Goal: Information Seeking & Learning: Learn about a topic

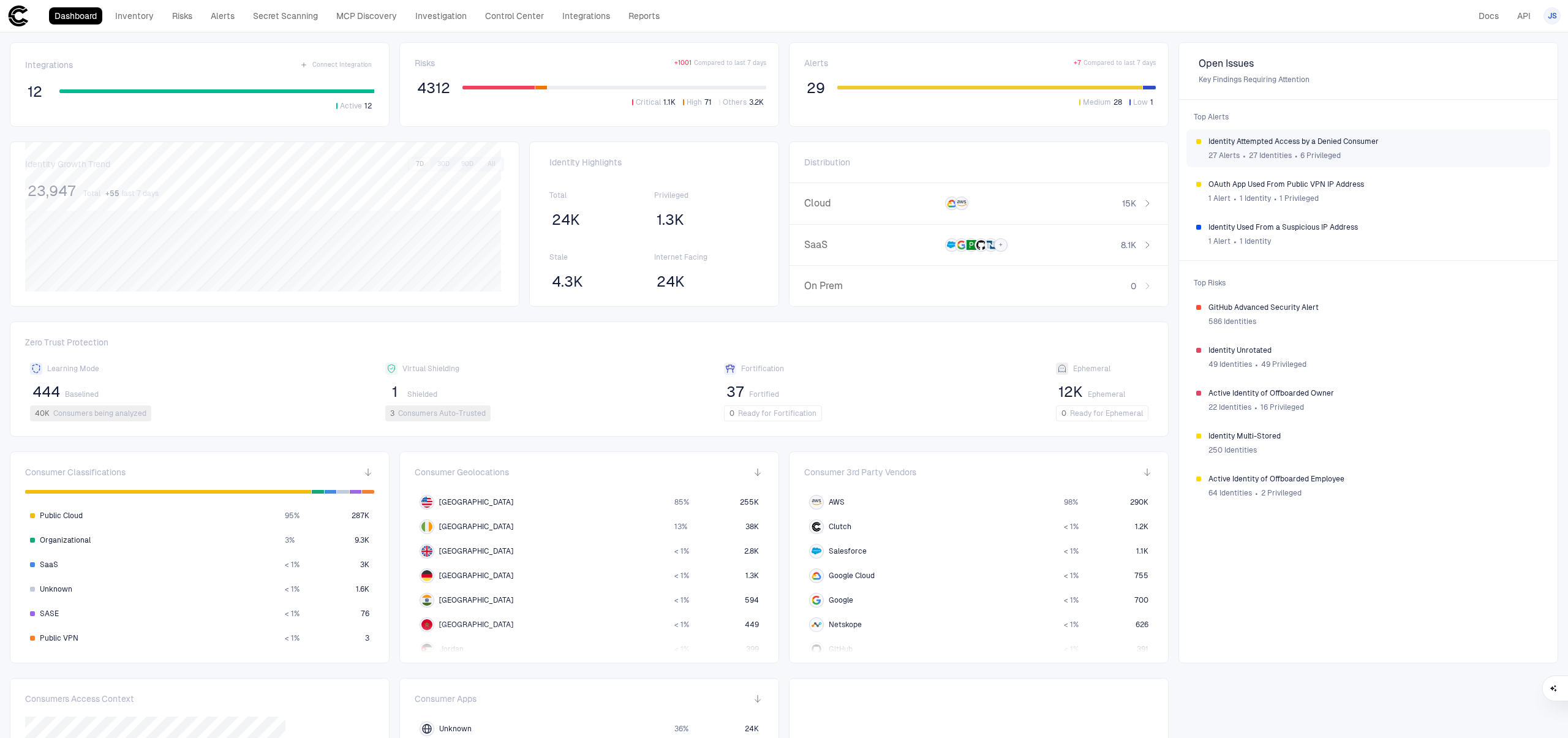
click at [1391, 151] on div "27 Alerts ∙ 27 Identities ∙ 6 Privileged" at bounding box center [1375, 155] width 332 height 18
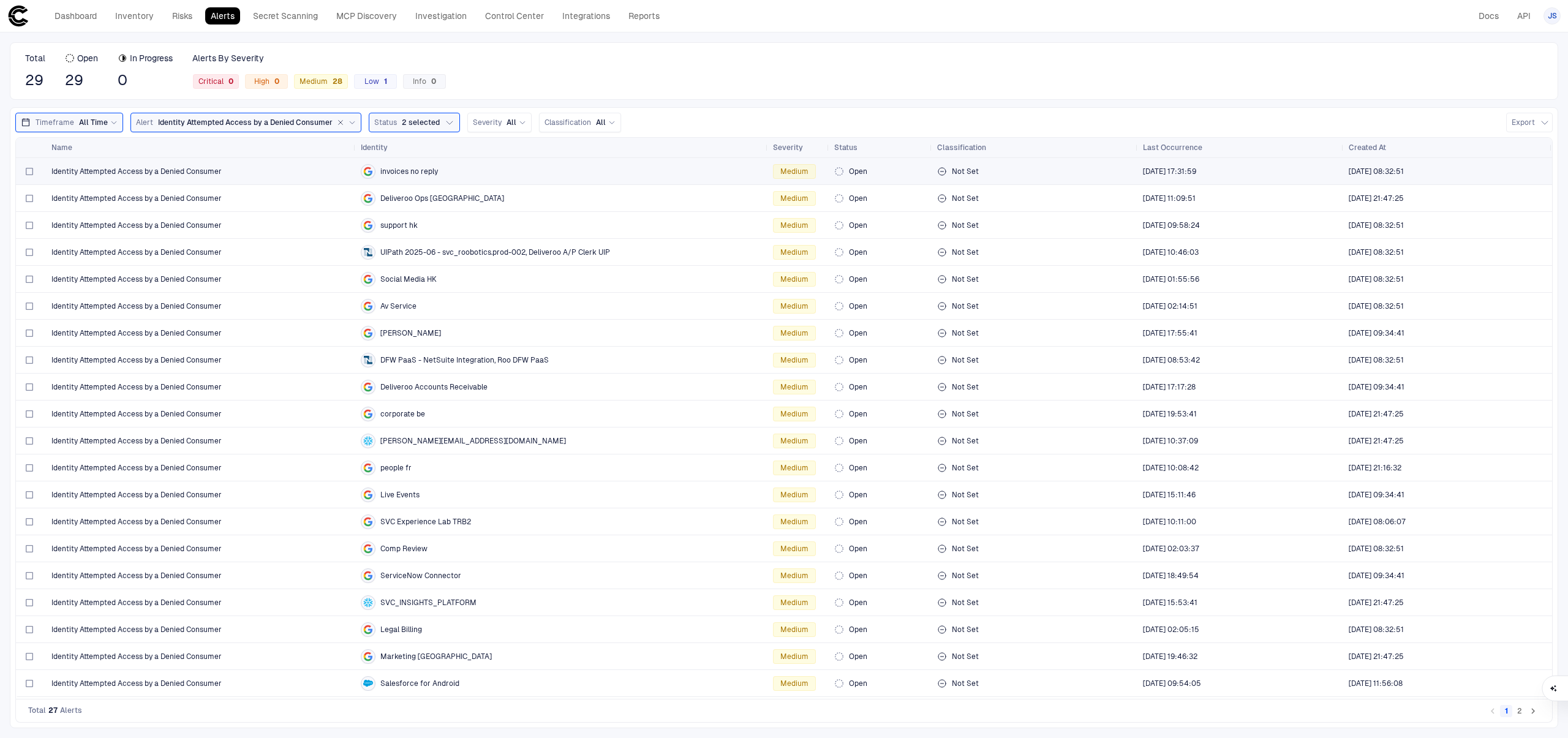
click at [257, 176] on div "Identity Attempted Access by a Denied Consumer" at bounding box center [201, 171] width 300 height 25
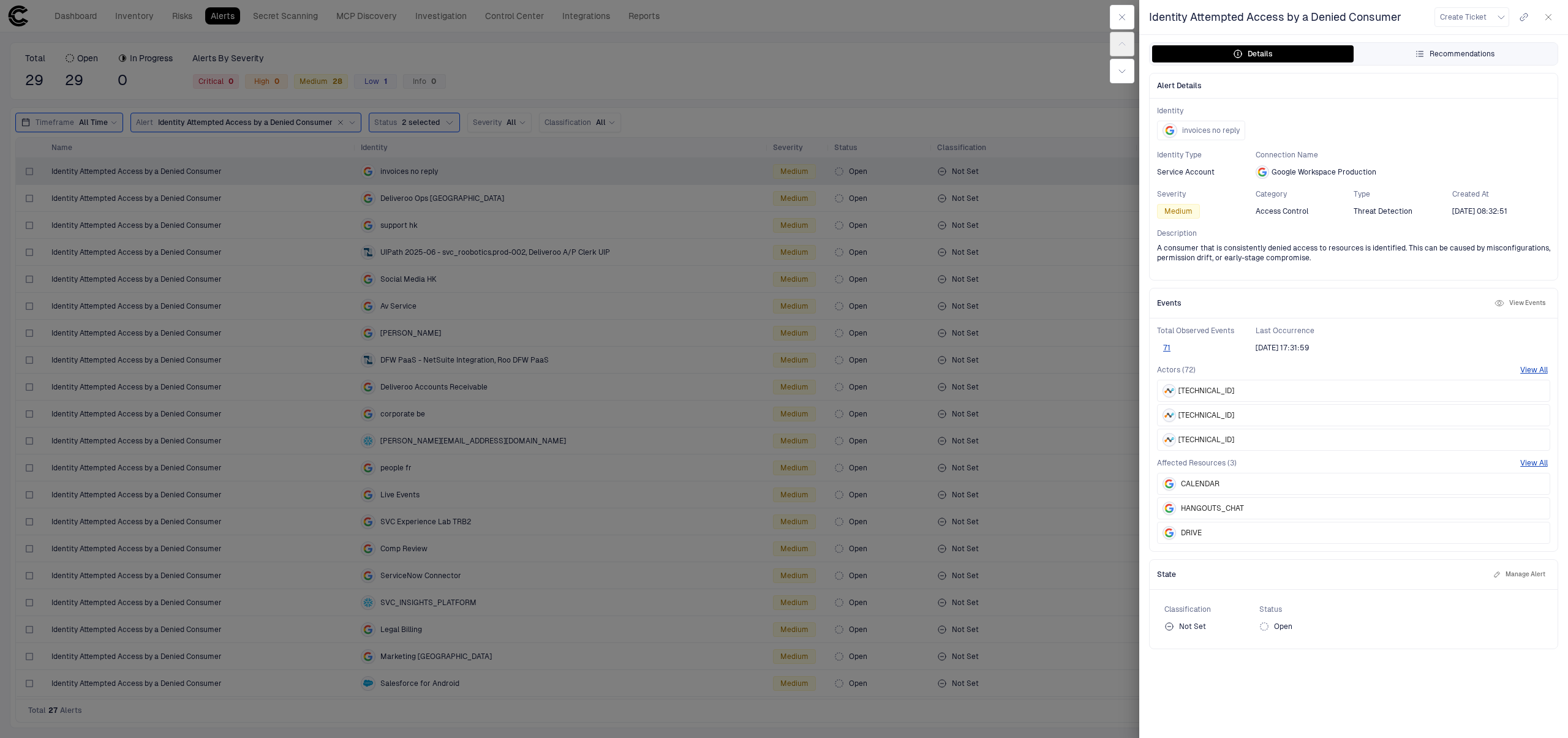
click at [1485, 56] on div "Recommendations" at bounding box center [1454, 53] width 80 height 10
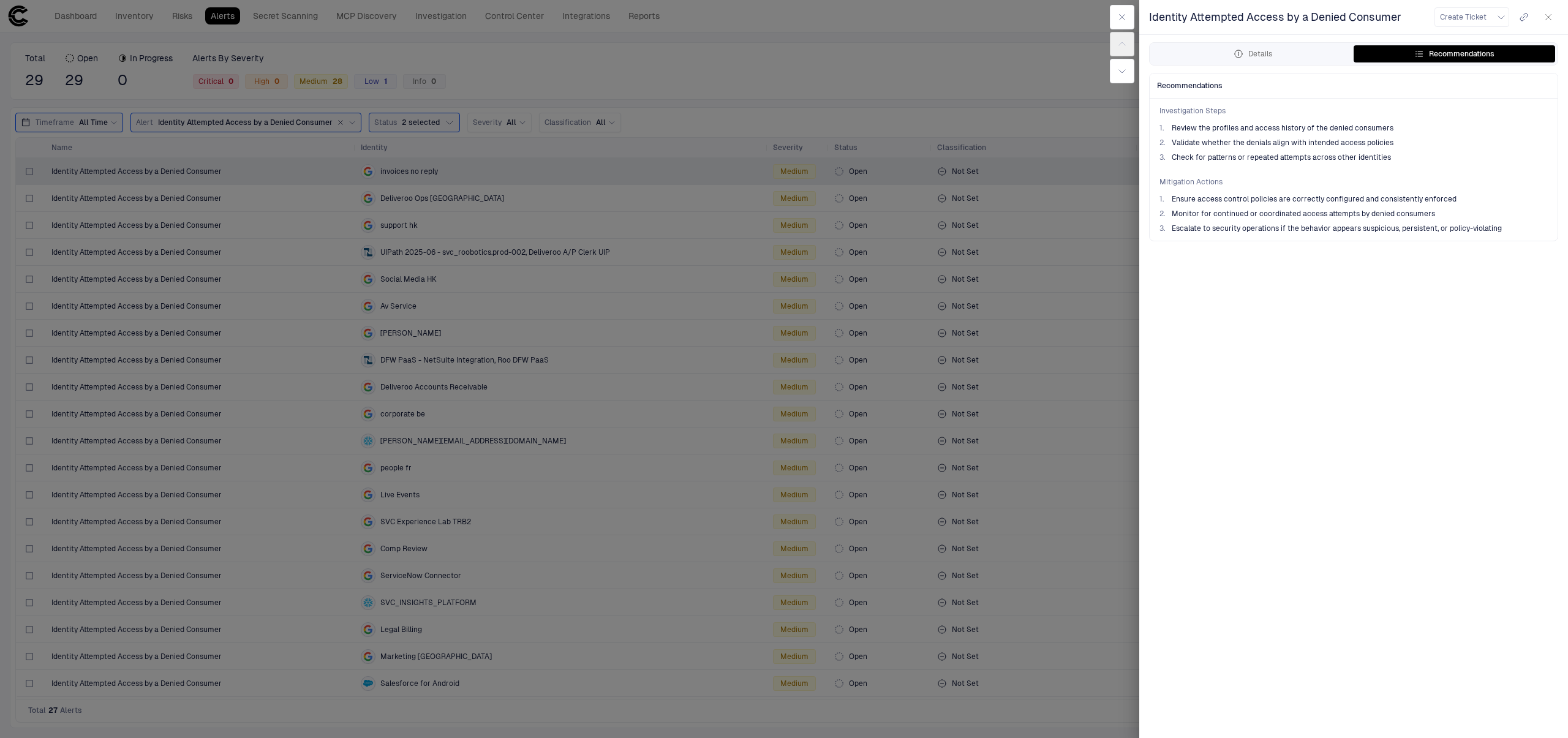
drag, startPoint x: 1114, startPoint y: 20, endPoint x: 1078, endPoint y: 73, distance: 64.1
click at [1114, 20] on button "button" at bounding box center [1122, 17] width 25 height 25
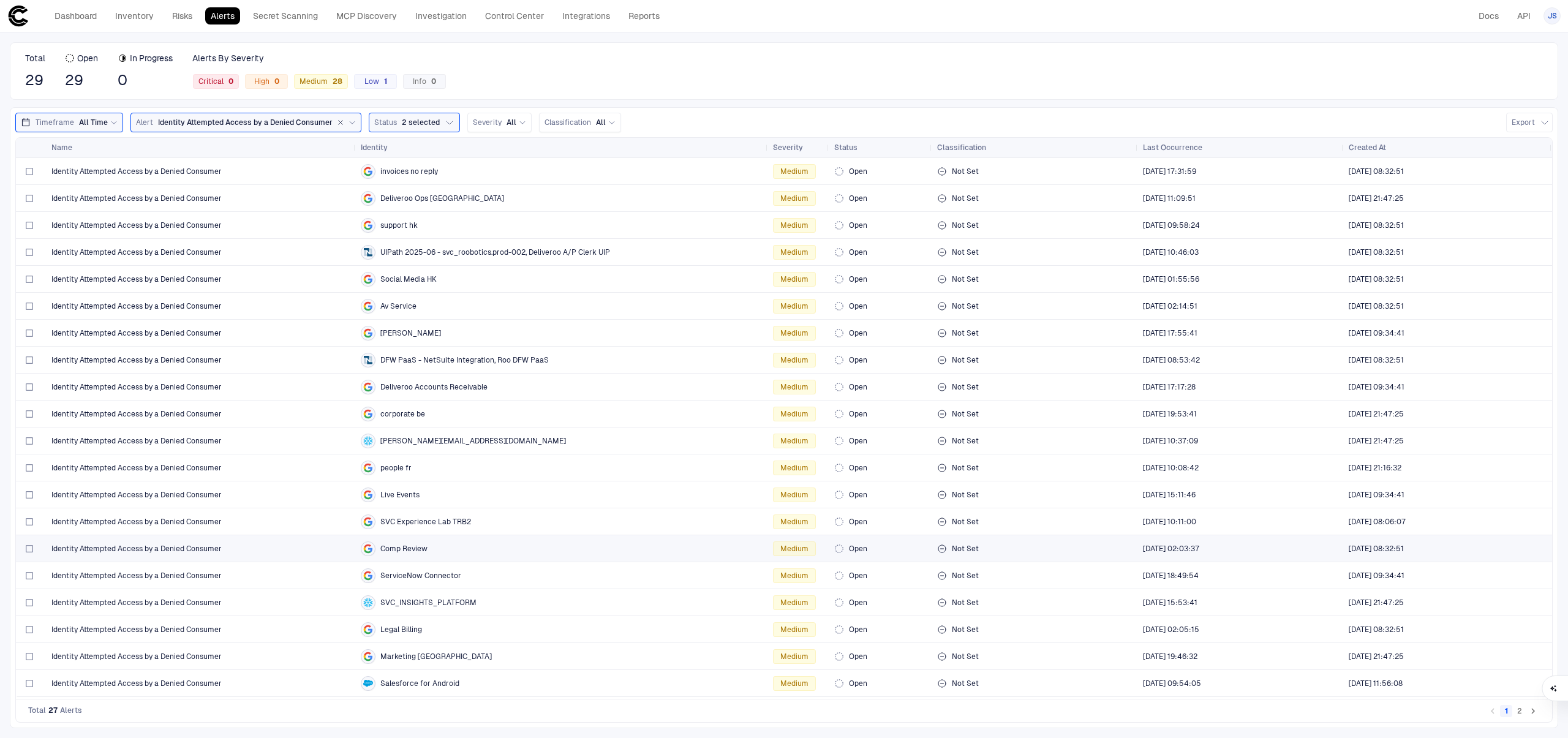
click at [510, 548] on div "Comp Review" at bounding box center [562, 548] width 403 height 15
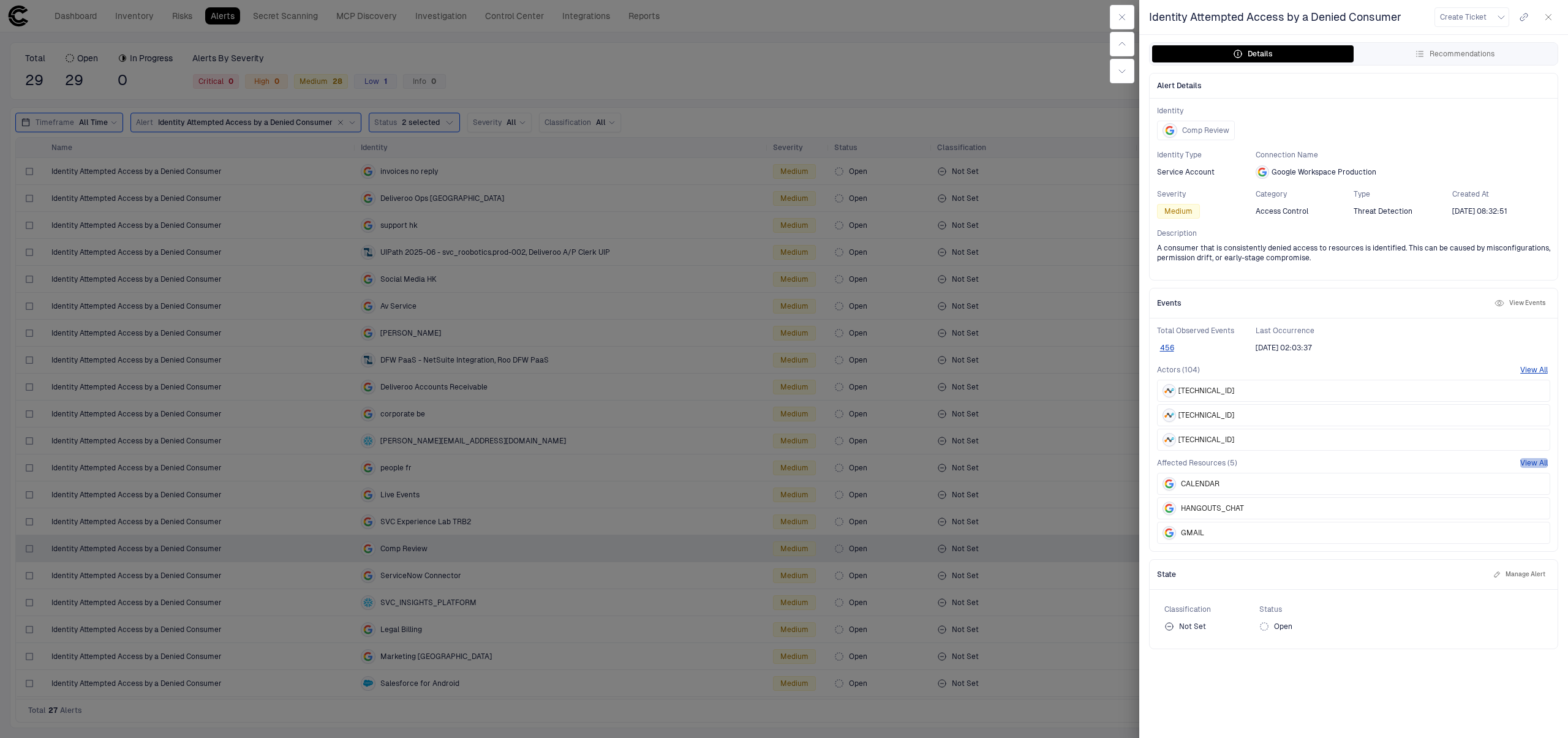
click at [1537, 458] on button "View All" at bounding box center [1534, 463] width 27 height 10
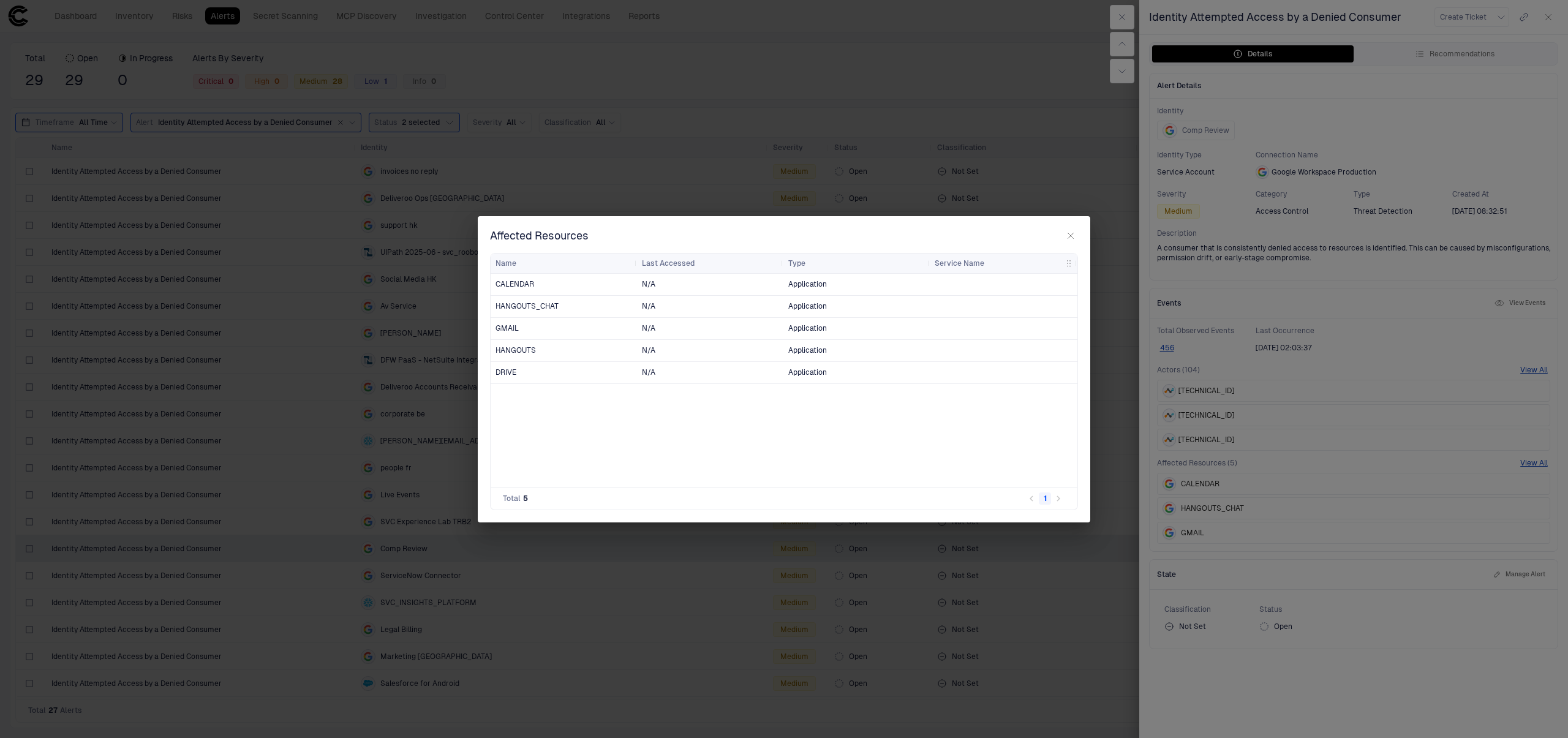
click at [1064, 240] on button "button" at bounding box center [1071, 235] width 15 height 15
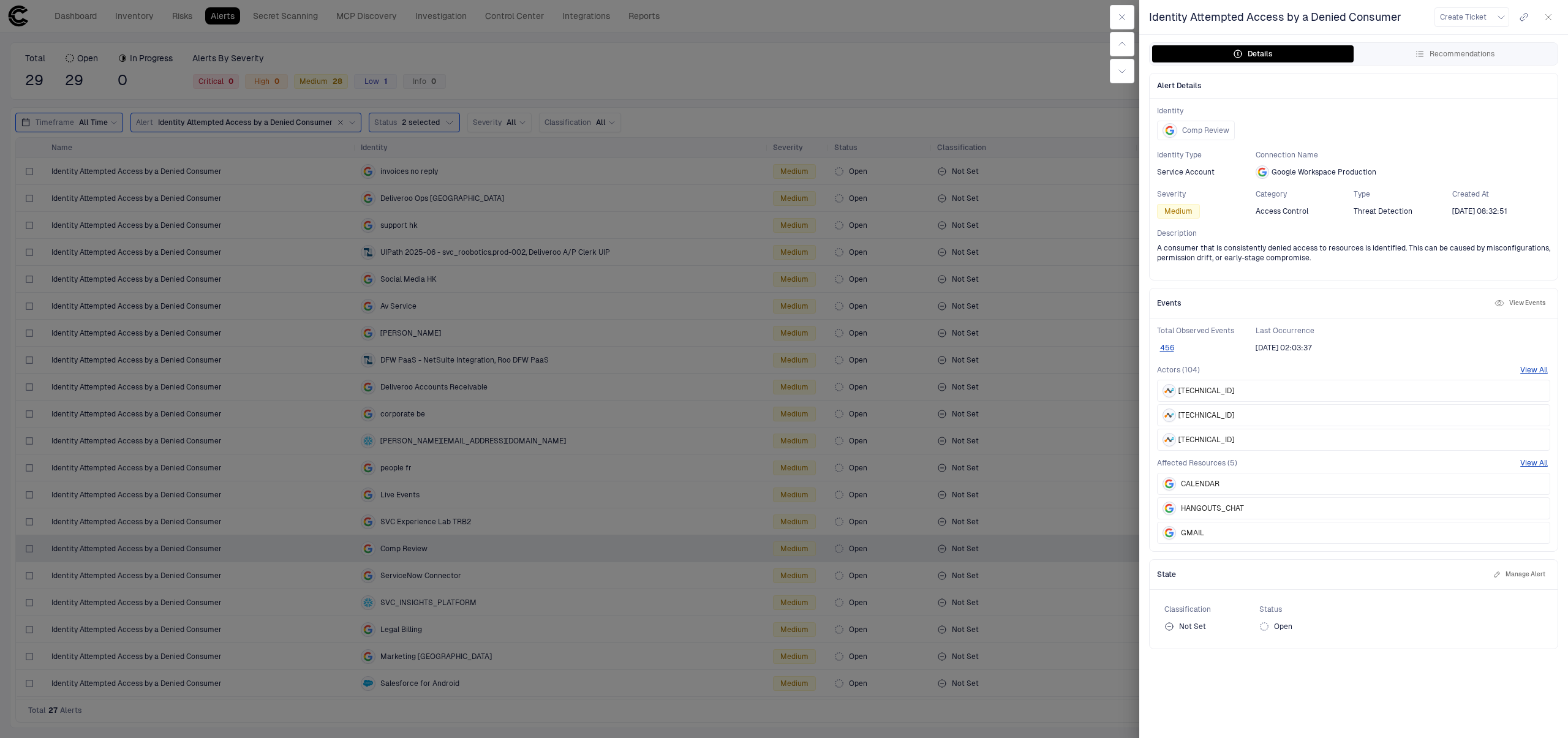
click at [524, 625] on div at bounding box center [784, 369] width 1568 height 738
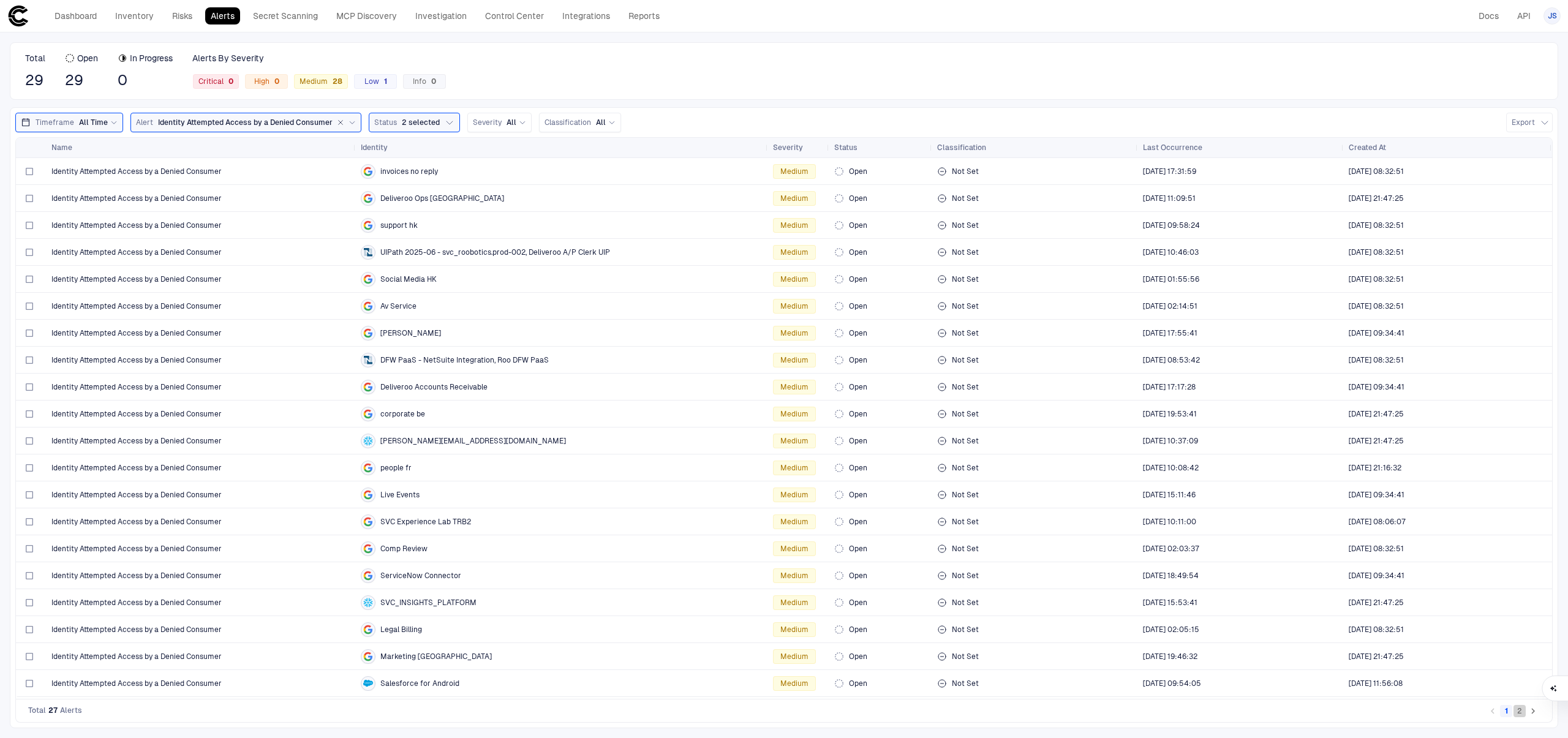
click at [1515, 712] on button "2" at bounding box center [1519, 711] width 12 height 12
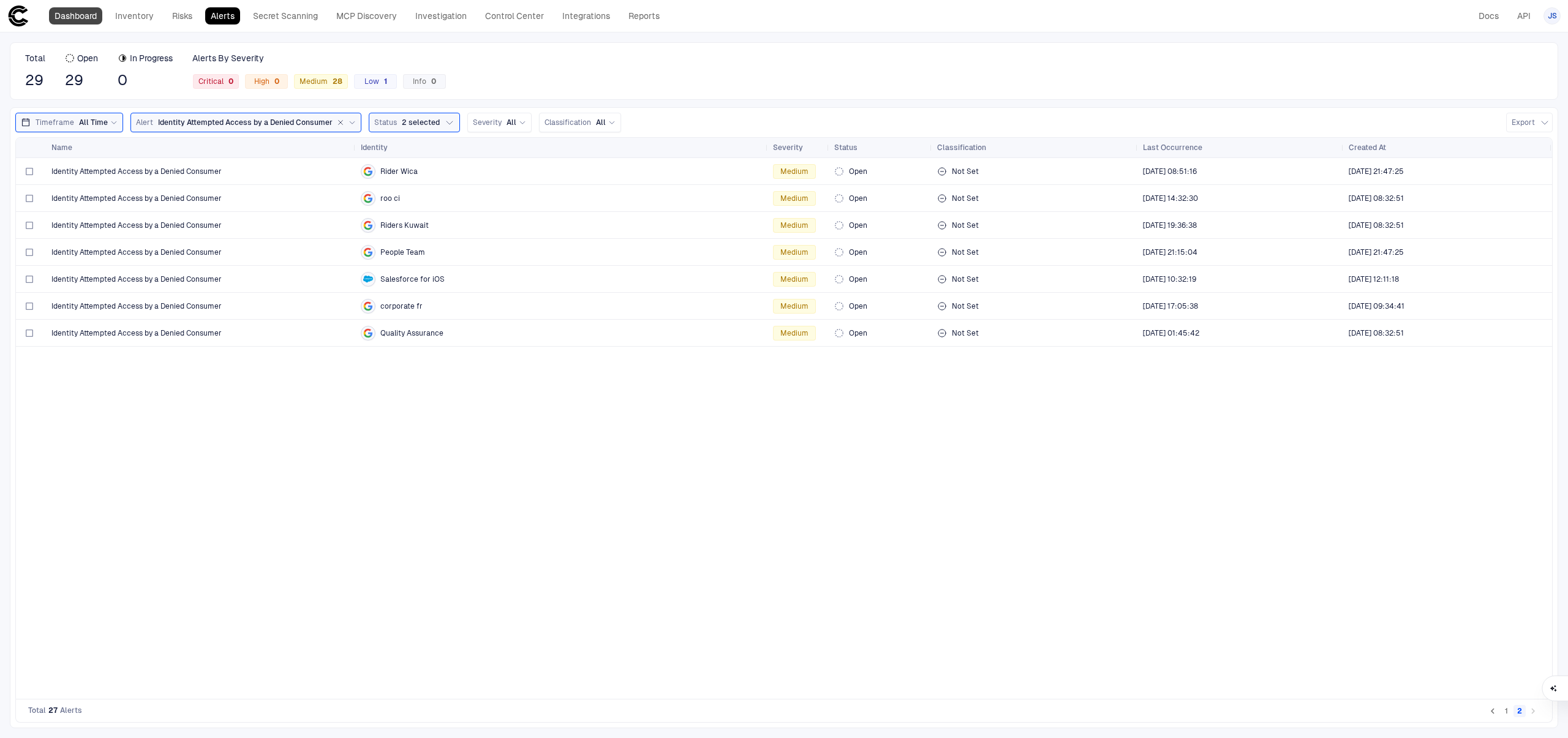
click at [80, 24] on link "Dashboard" at bounding box center [76, 16] width 53 height 17
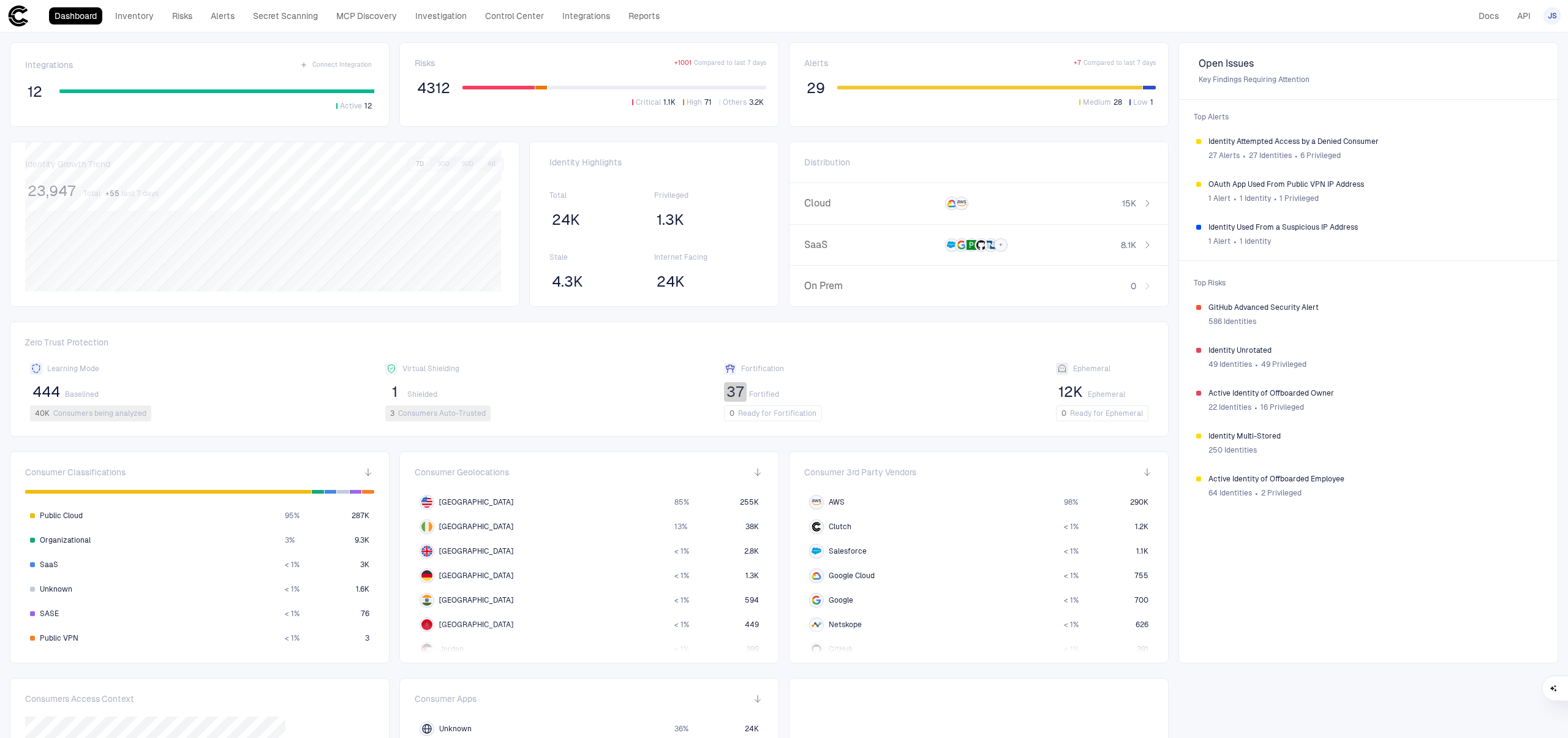
click at [727, 389] on span "37" at bounding box center [735, 392] width 18 height 18
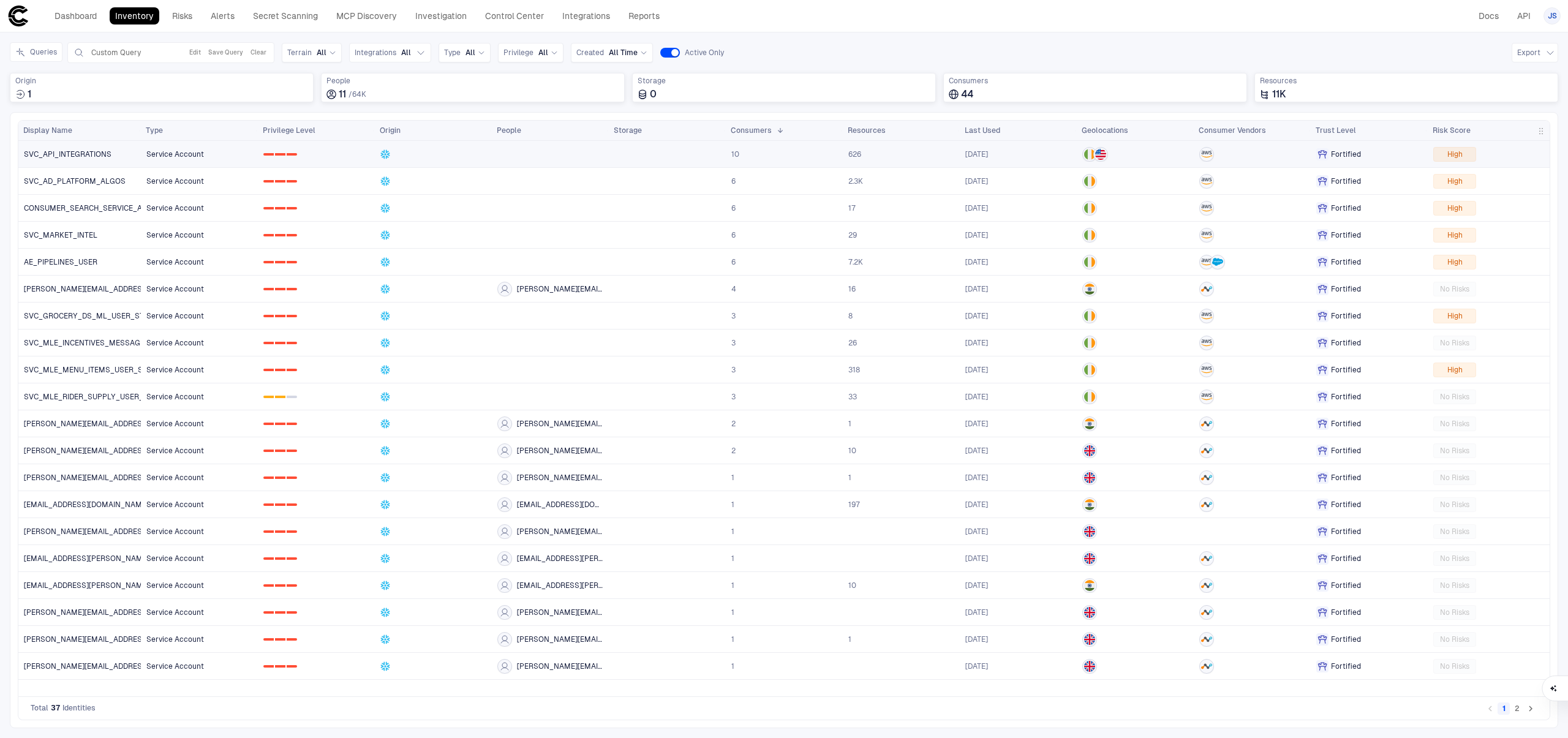
click at [1358, 151] on span "Fortified" at bounding box center [1345, 154] width 30 height 10
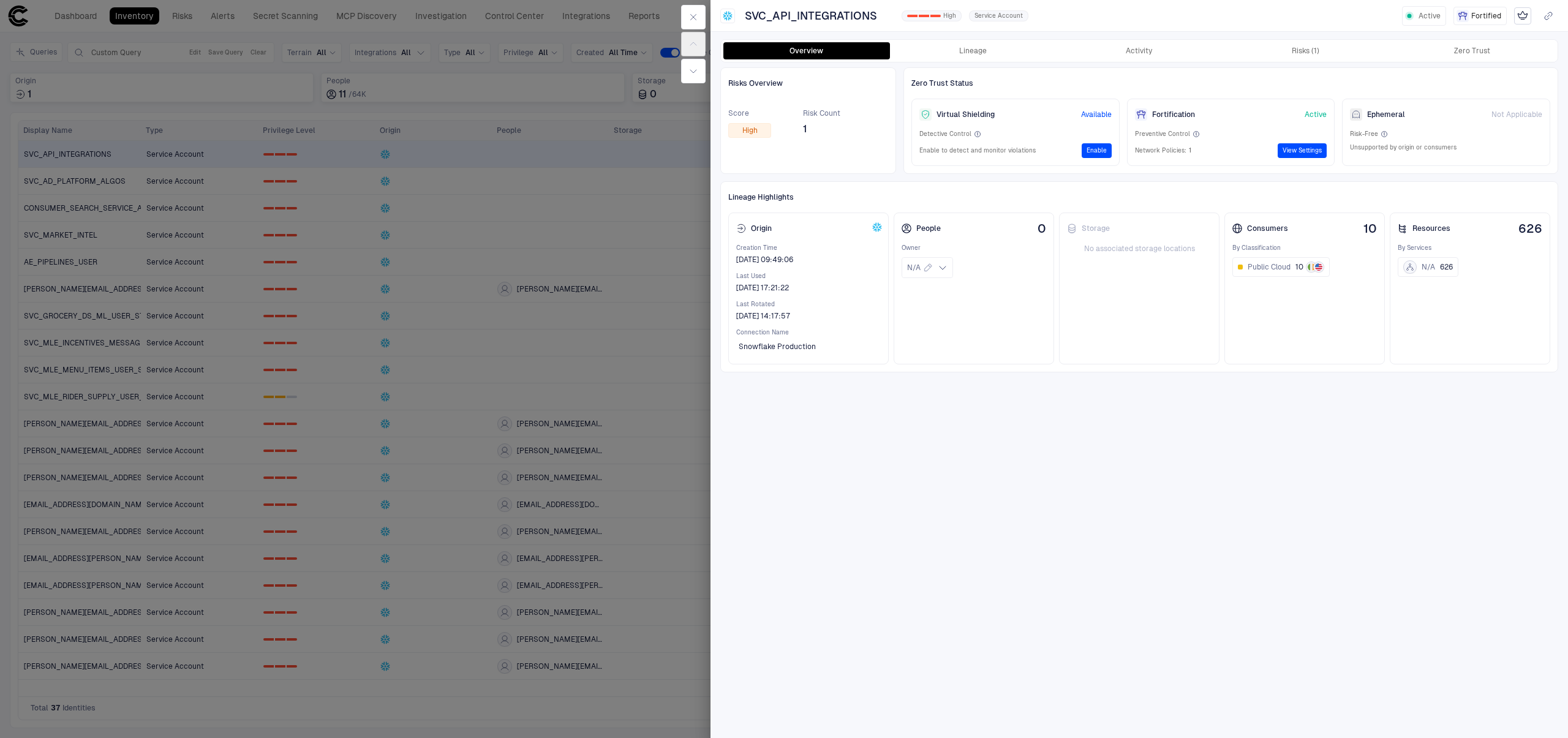
click at [1289, 149] on button "View Settings" at bounding box center [1302, 150] width 49 height 15
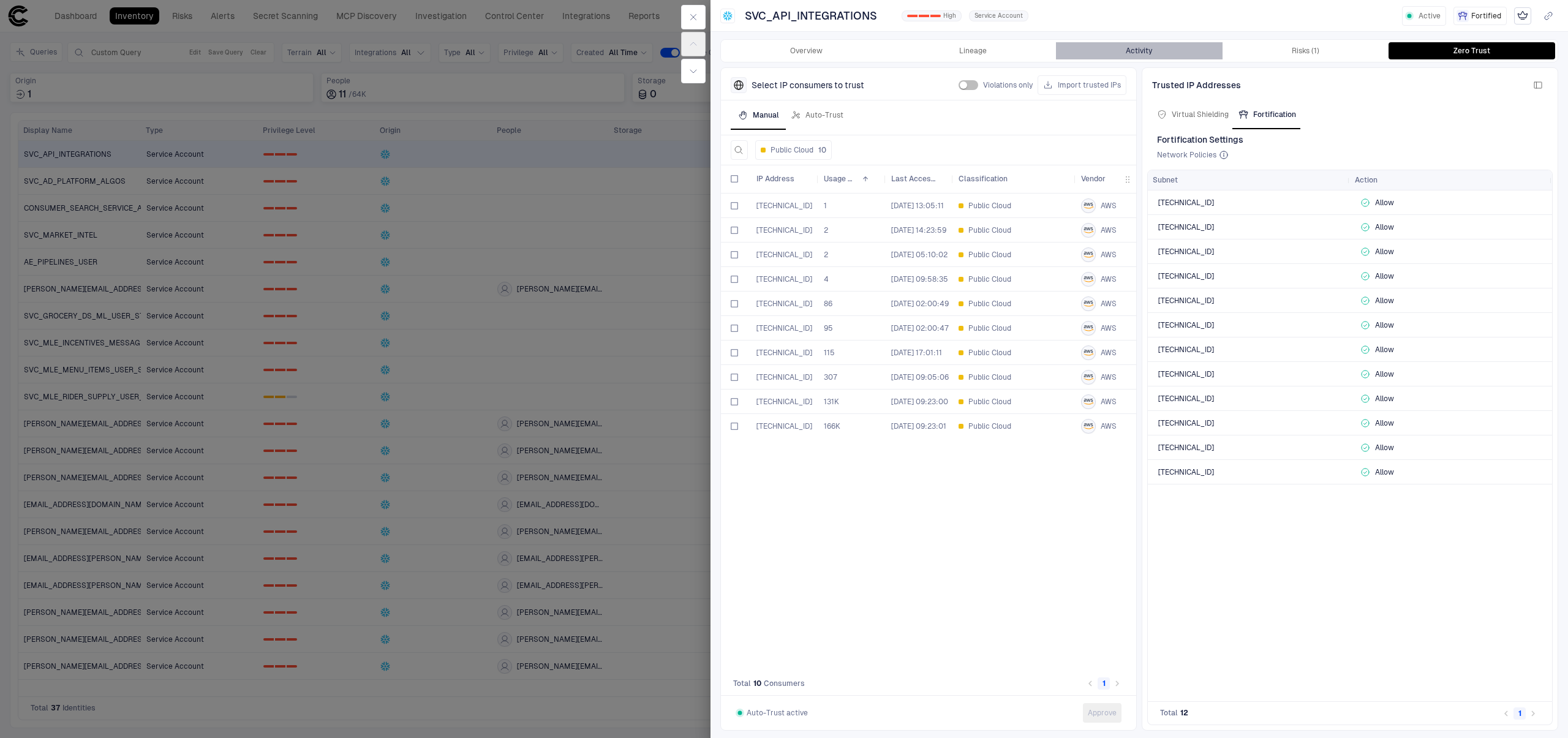
click at [1158, 48] on button "Activity" at bounding box center [1139, 50] width 167 height 17
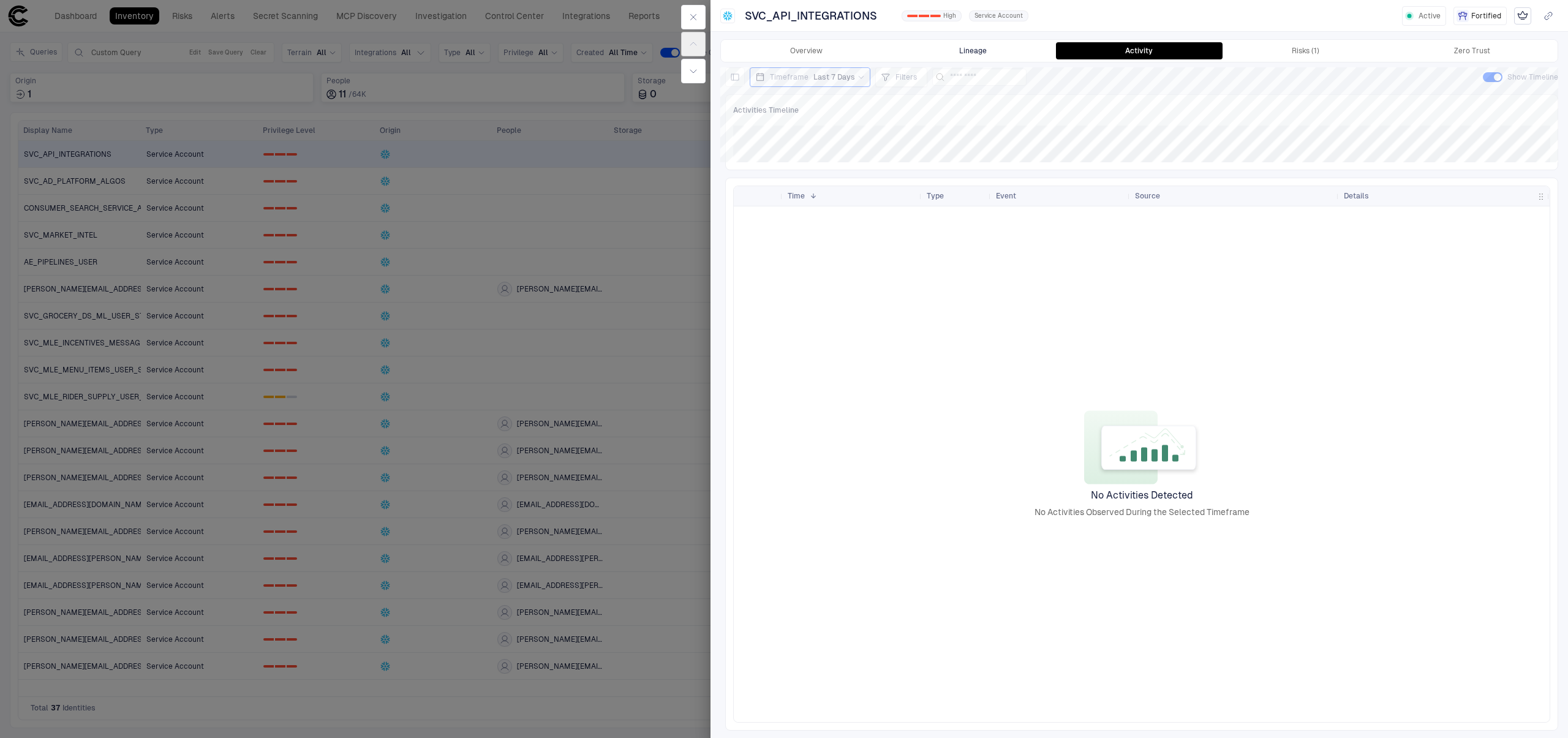
click at [990, 53] on button "Lineage" at bounding box center [973, 50] width 167 height 17
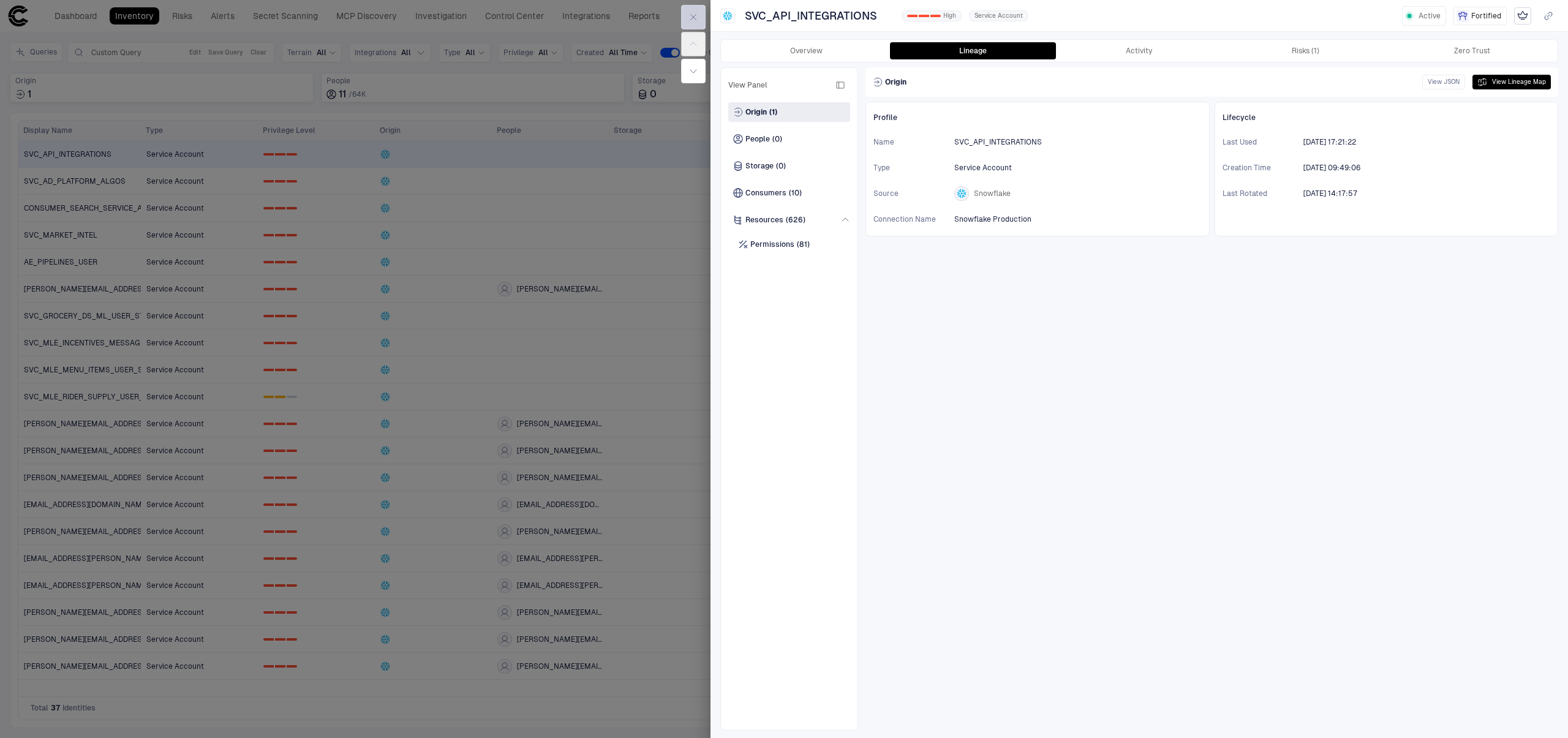
click at [696, 20] on icon "button" at bounding box center [693, 17] width 6 height 6
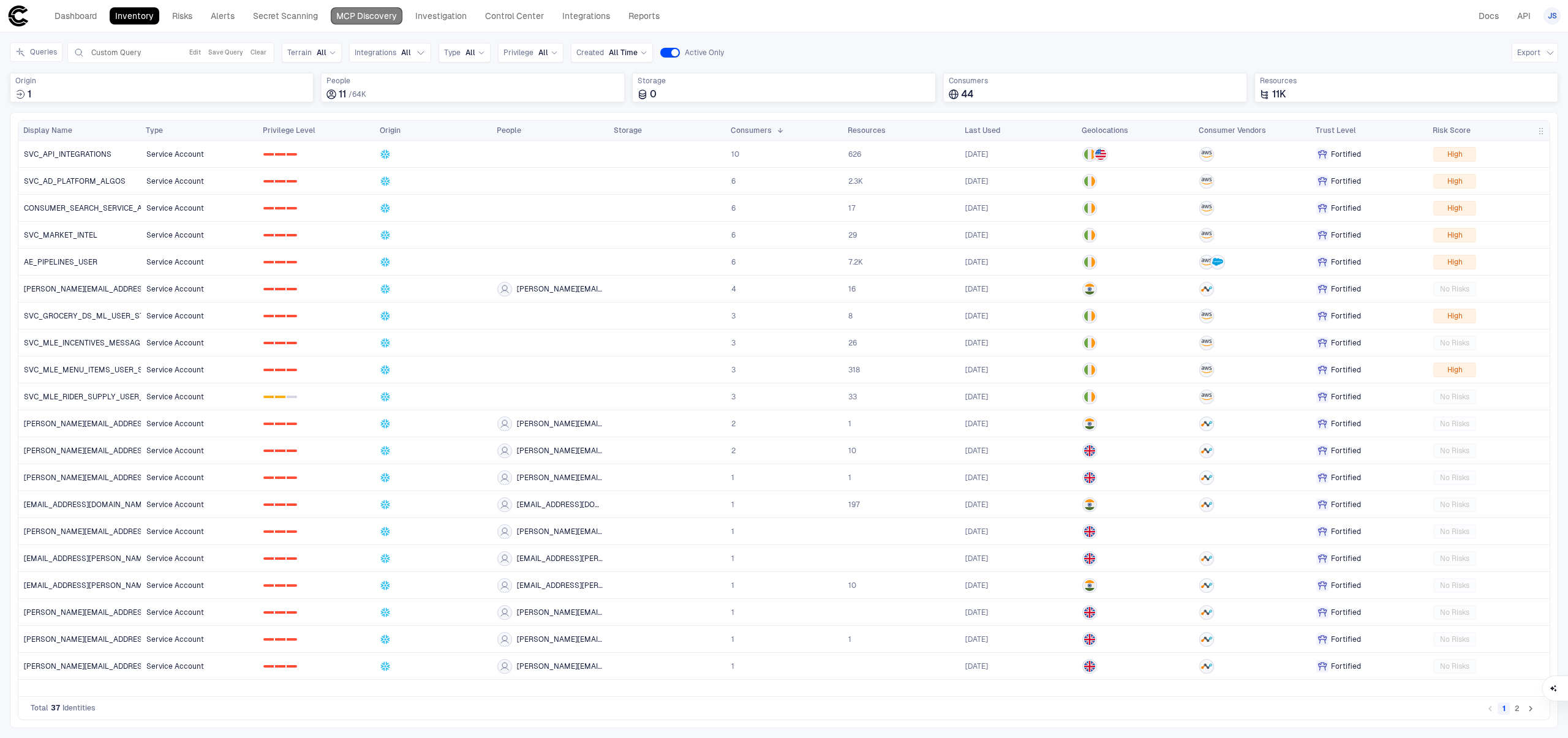
click at [353, 12] on link "MCP Discovery" at bounding box center [366, 16] width 72 height 17
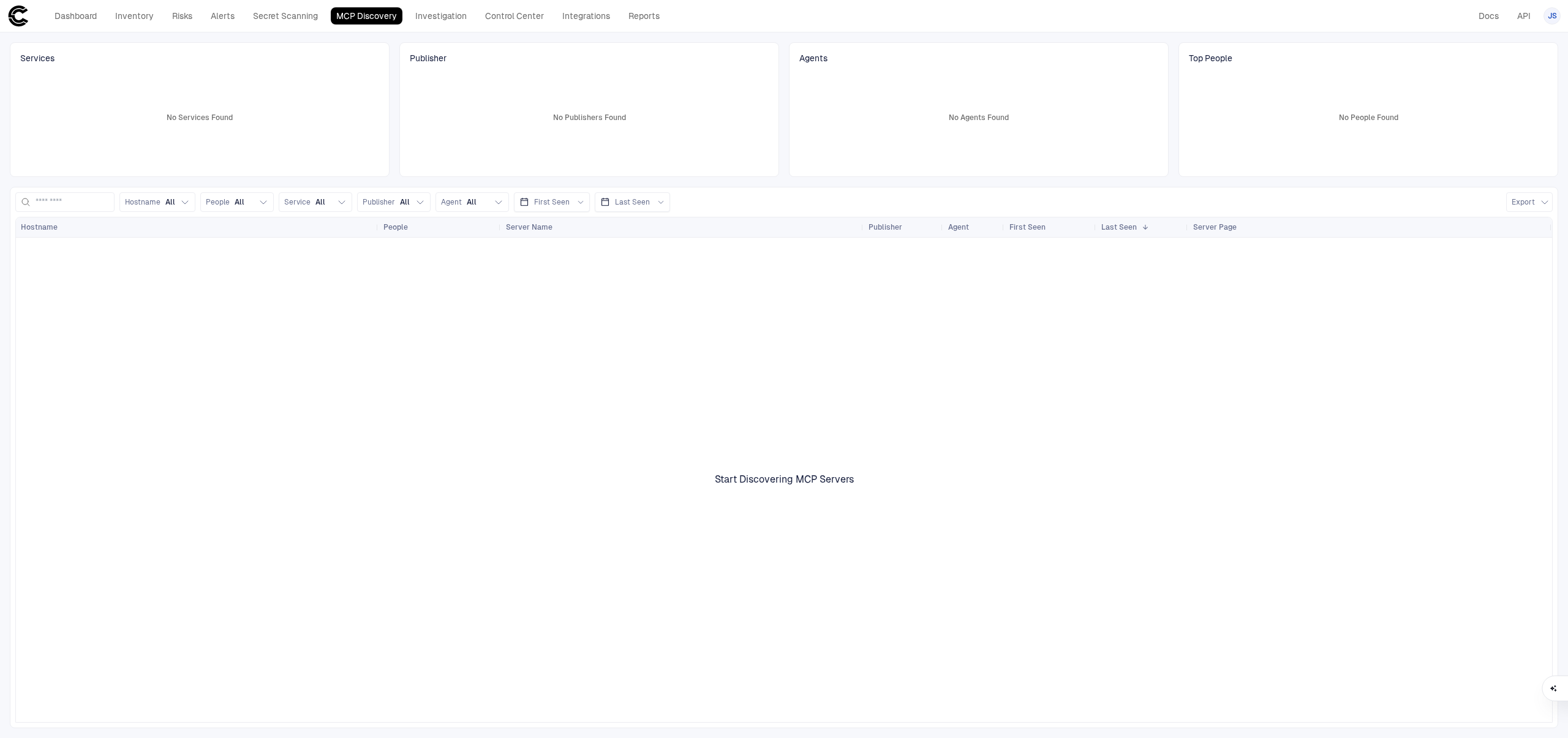
click at [758, 478] on span "Start Discovering MCP Servers" at bounding box center [784, 479] width 139 height 12
click at [575, 10] on link "Integrations" at bounding box center [586, 16] width 59 height 17
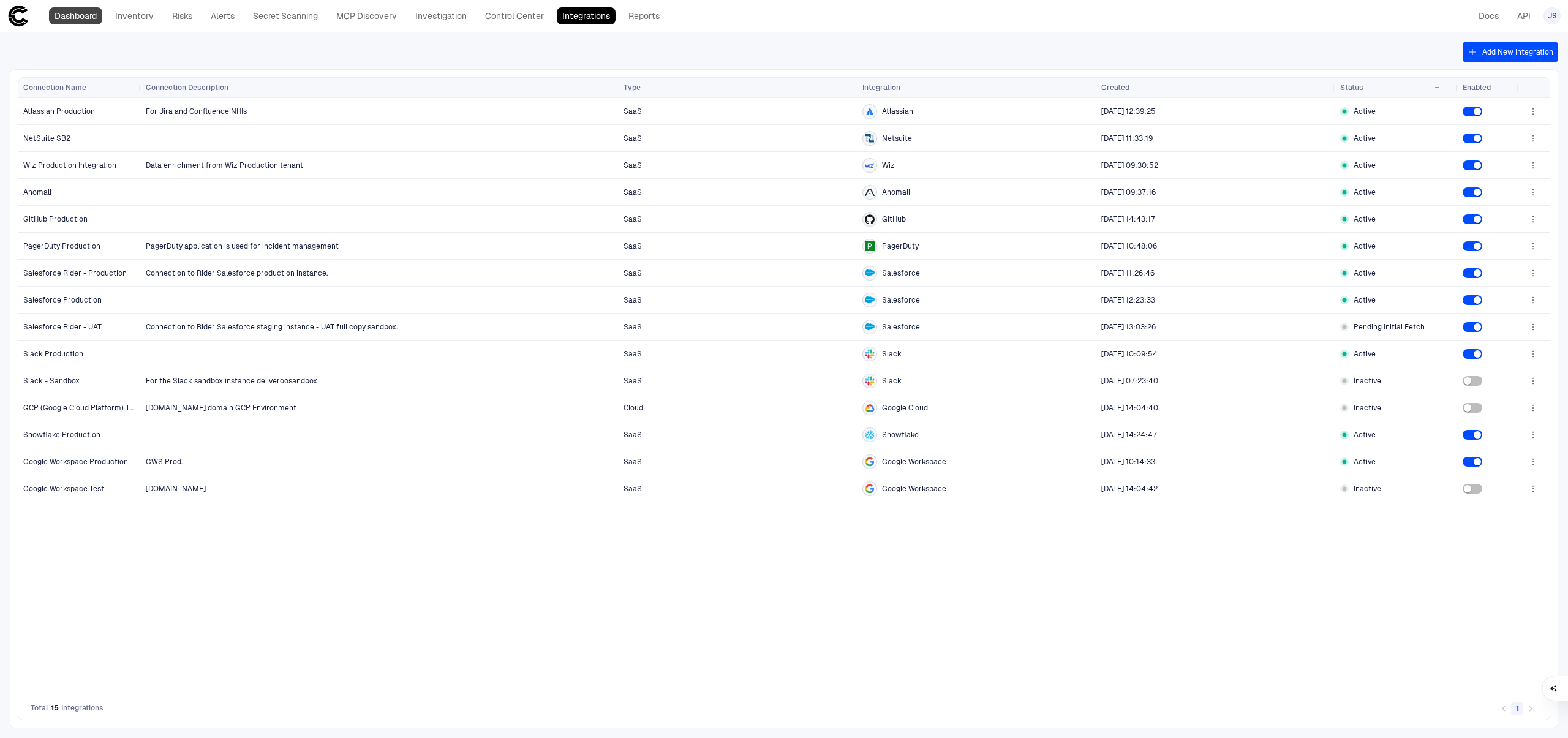
click at [87, 20] on link "Dashboard" at bounding box center [76, 16] width 53 height 17
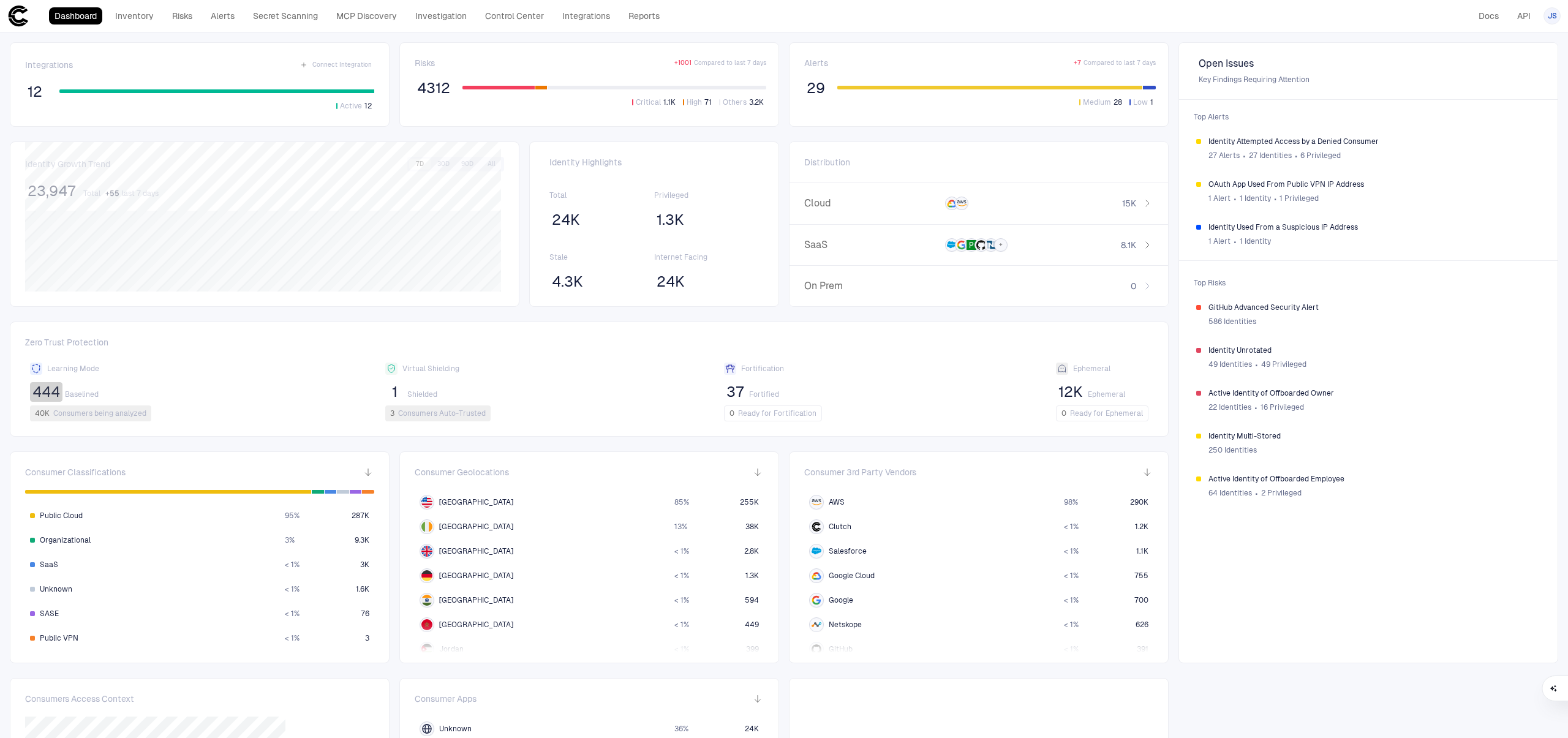
click at [48, 395] on span "444" at bounding box center [46, 392] width 27 height 18
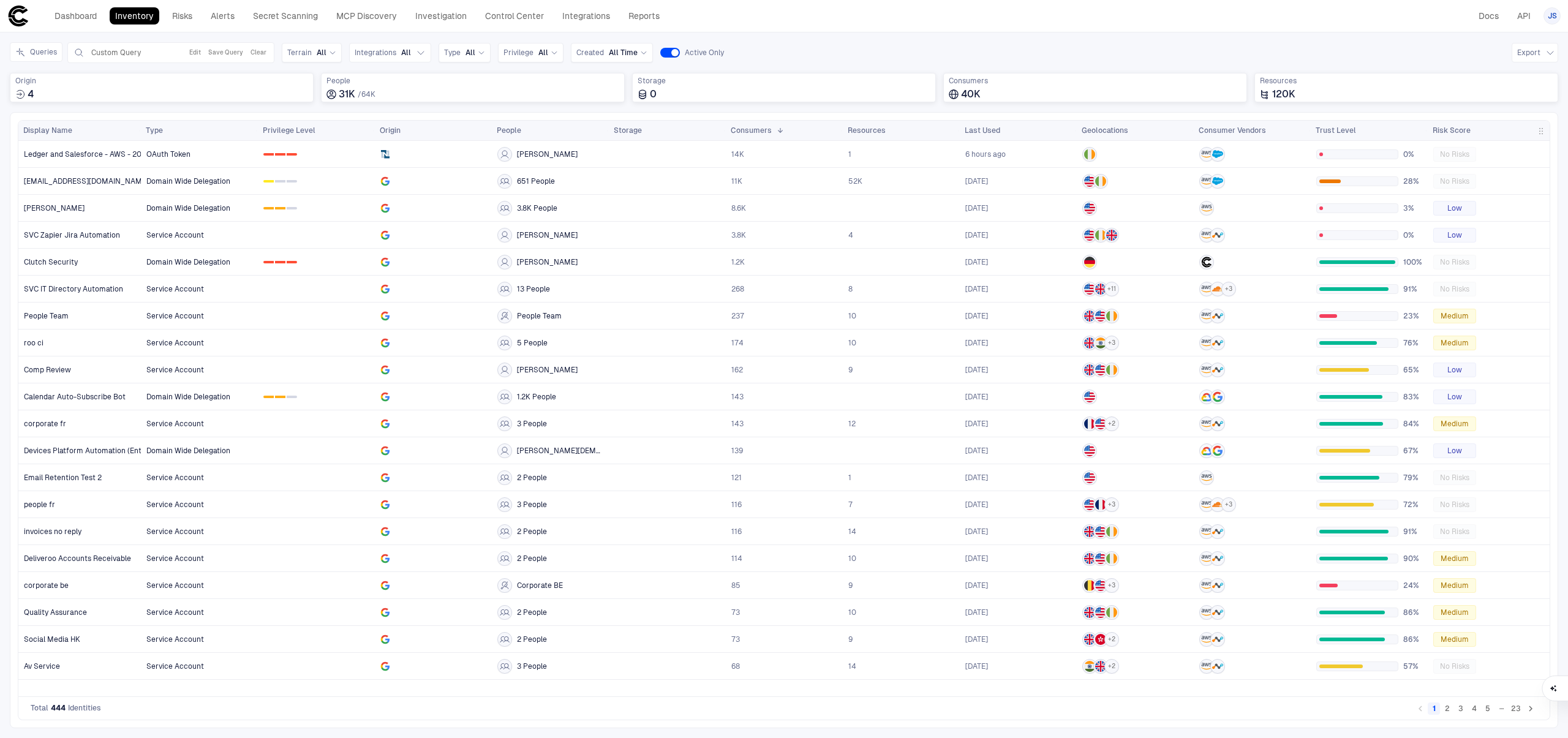
click at [1464, 127] on span "Risk Score" at bounding box center [1452, 130] width 38 height 10
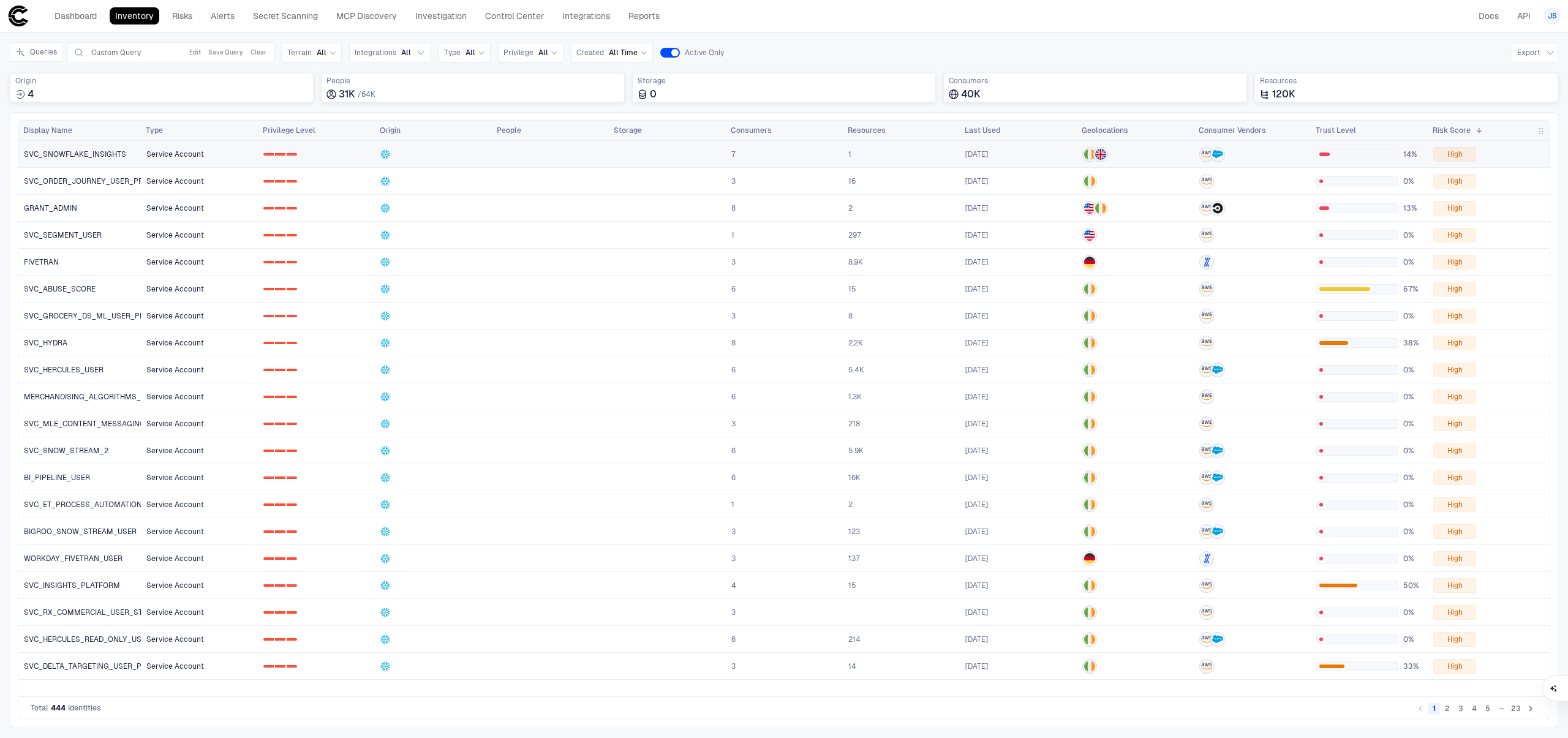
click at [111, 150] on span "SVC_SNOWFLAKE_INSIGHTS" at bounding box center [75, 154] width 102 height 10
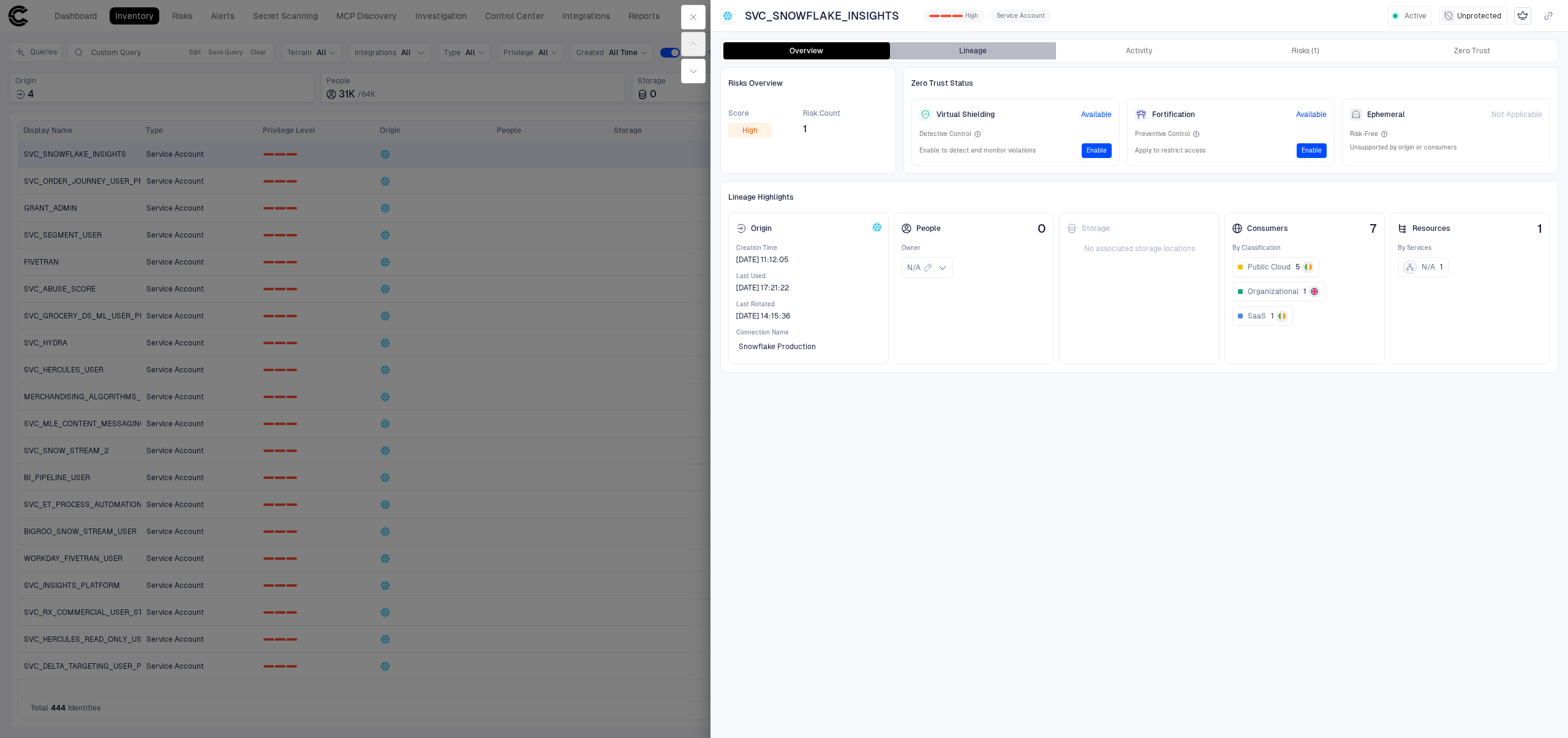
click at [1027, 48] on button "Lineage" at bounding box center [973, 50] width 167 height 17
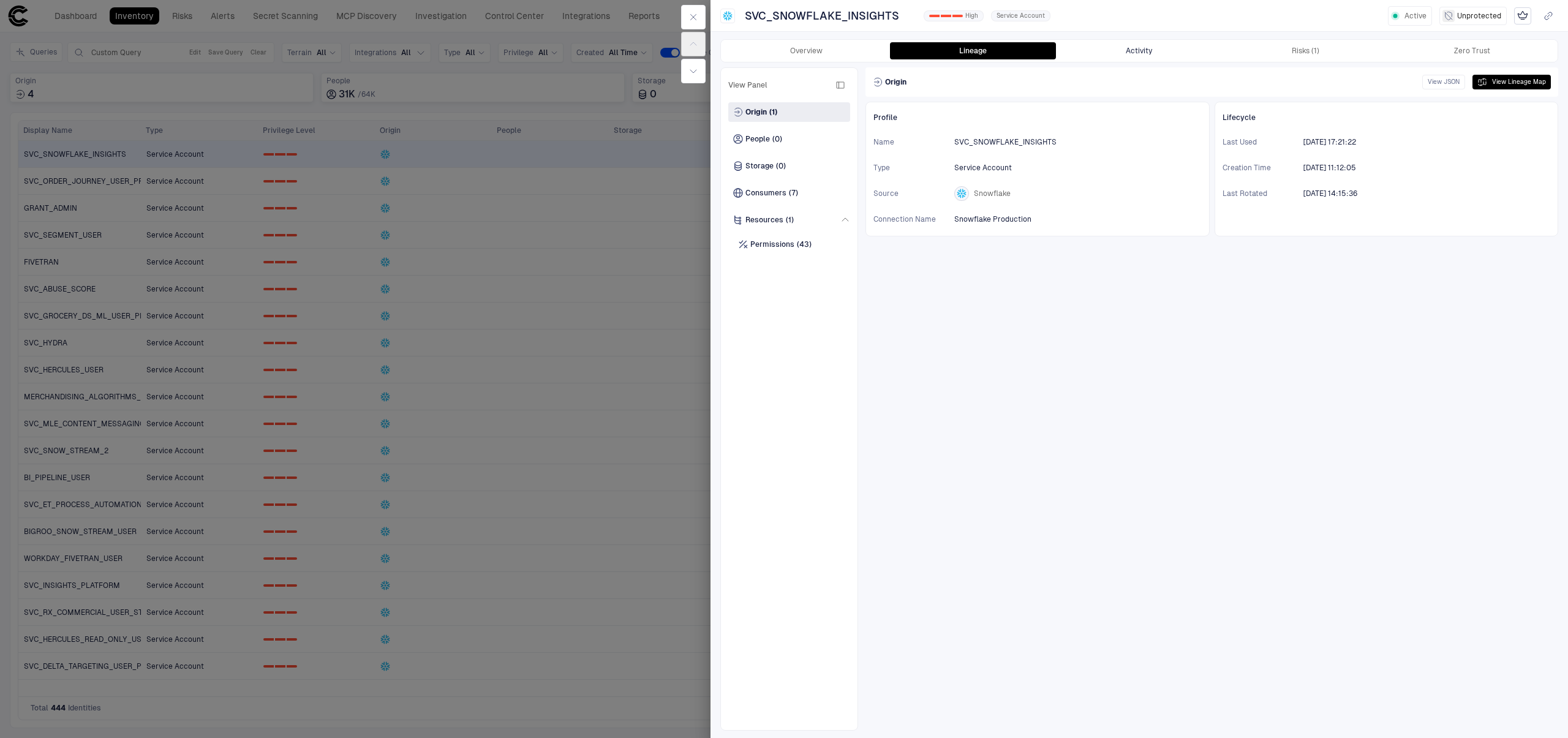
click at [1193, 55] on button "Activity" at bounding box center [1139, 50] width 167 height 17
